Goal: Task Accomplishment & Management: Manage account settings

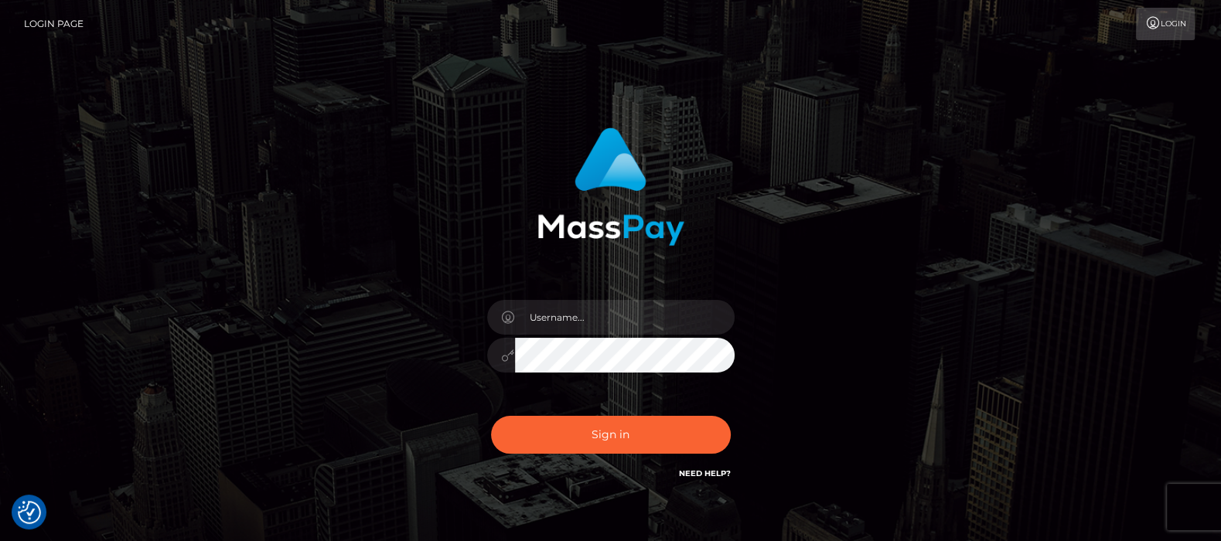
click at [561, 312] on input "text" at bounding box center [625, 317] width 220 height 35
type input "[DOMAIN_NAME]"
click at [620, 429] on button "Sign in" at bounding box center [611, 435] width 240 height 38
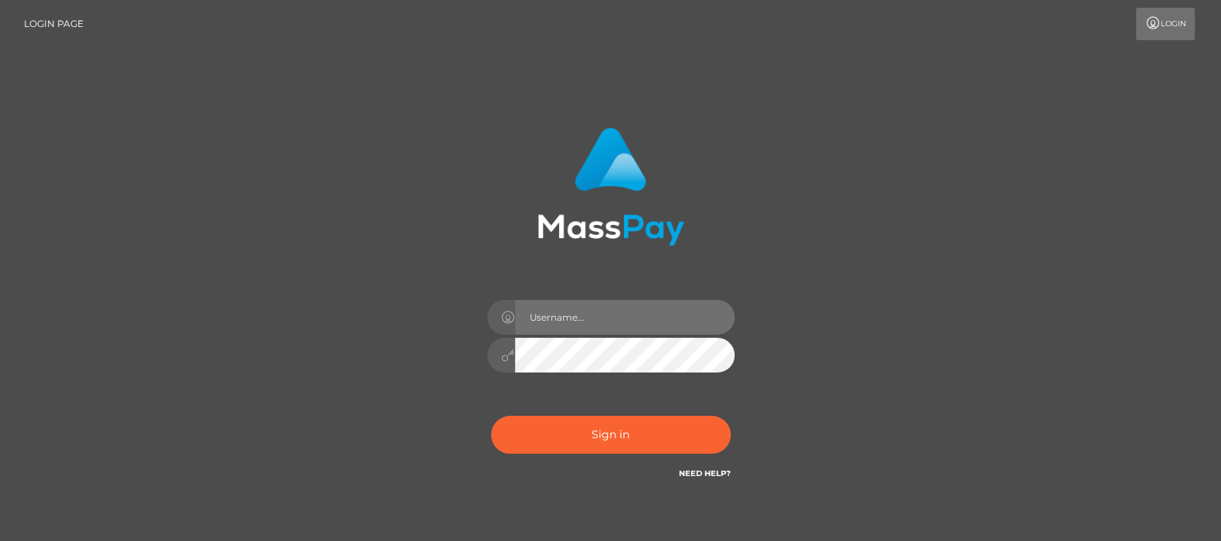
click at [573, 313] on input "text" at bounding box center [625, 317] width 220 height 35
type input "[DOMAIN_NAME]"
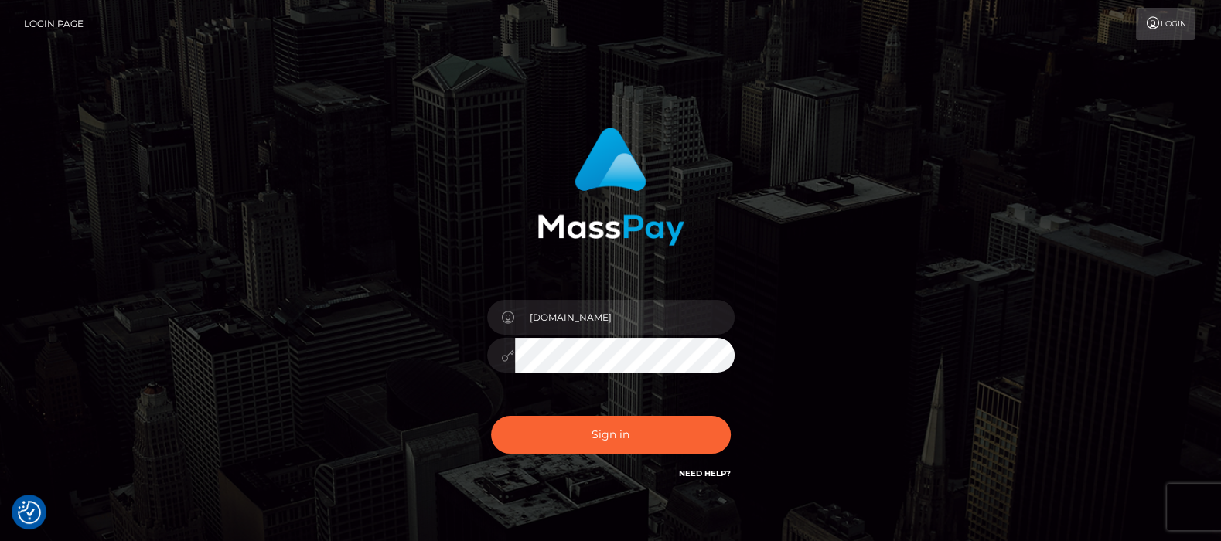
checkbox input "true"
click at [620, 435] on button "Sign in" at bounding box center [611, 435] width 240 height 38
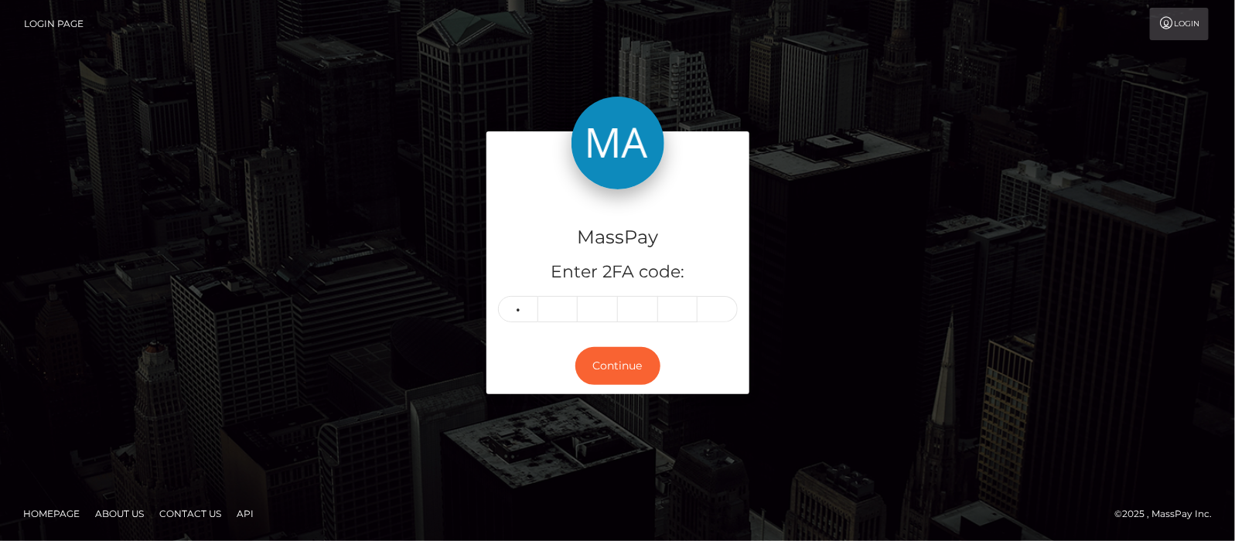
type input "3"
type input "9"
type input "4"
type input "9"
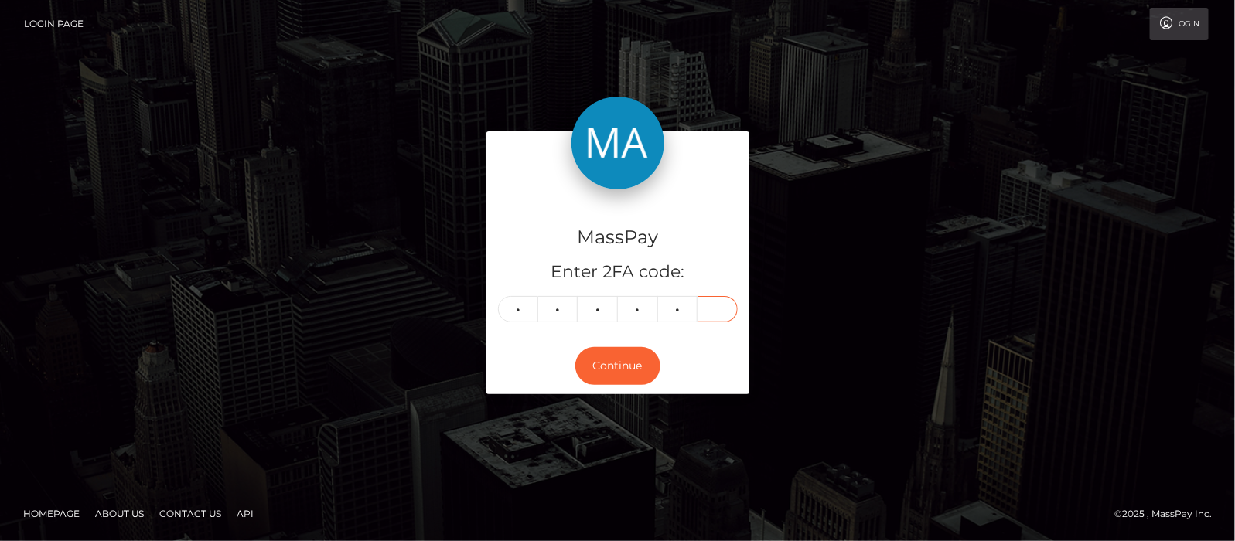
type input "9"
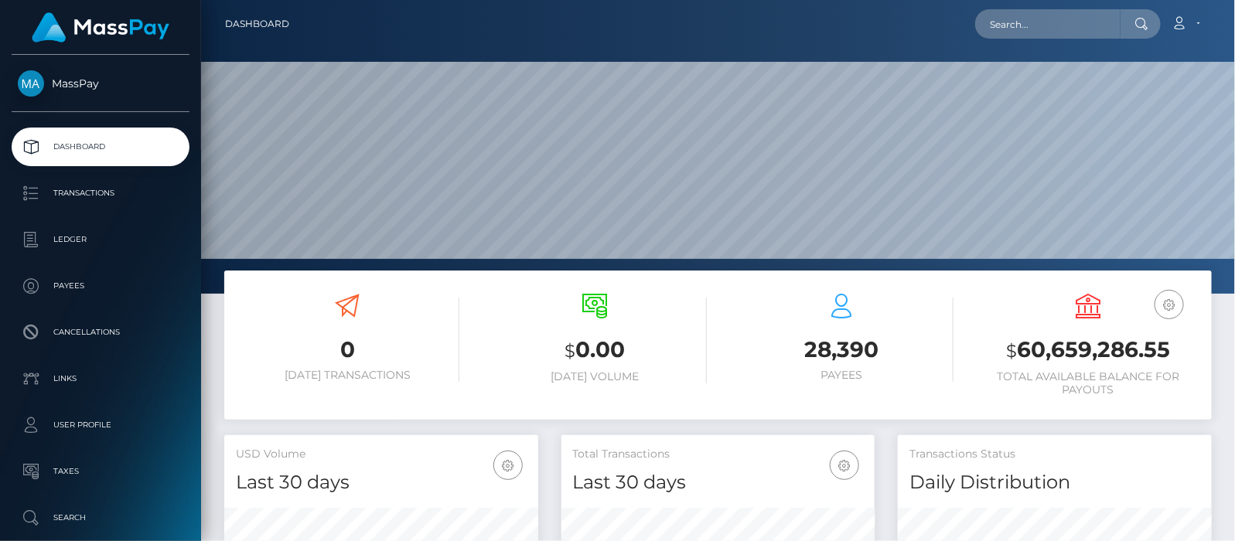
scroll to position [274, 314]
click at [1053, 22] on input "text" at bounding box center [1047, 23] width 145 height 29
paste input "youdawg@hotmail.com"
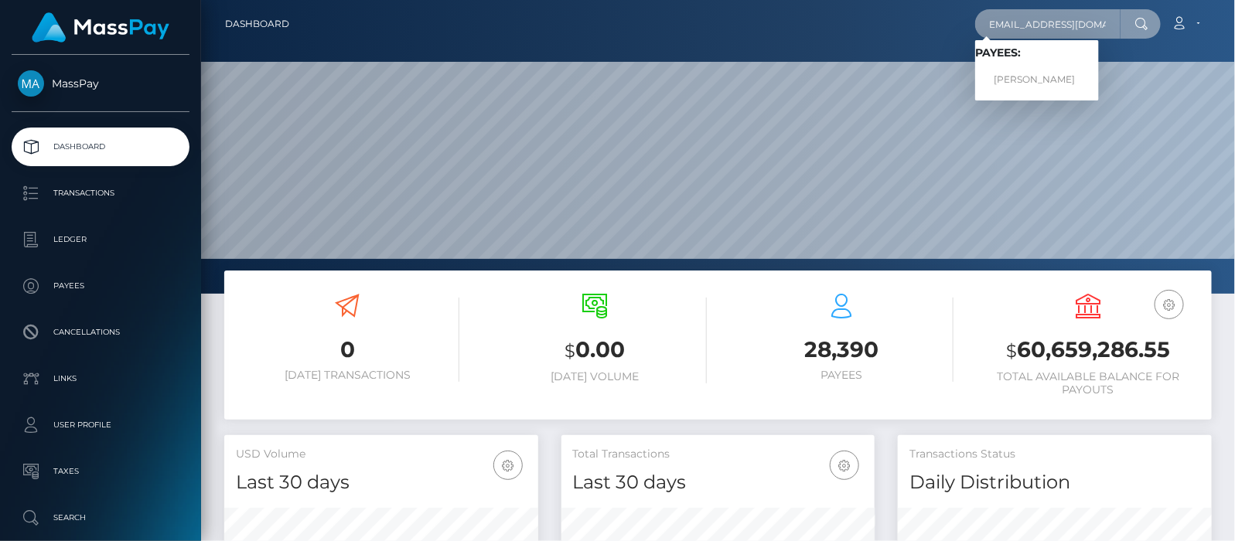
type input "youdawg@hotmail.com"
click at [1044, 78] on link "Brenda Lockhart" at bounding box center [1037, 80] width 124 height 29
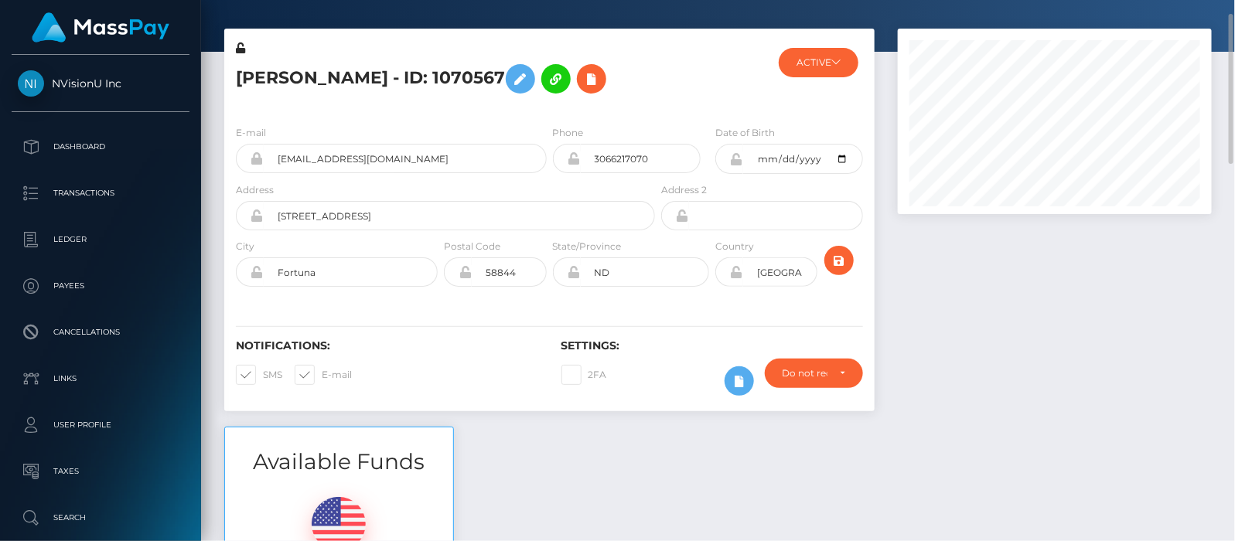
scroll to position [149, 0]
